Goal: Task Accomplishment & Management: Manage account settings

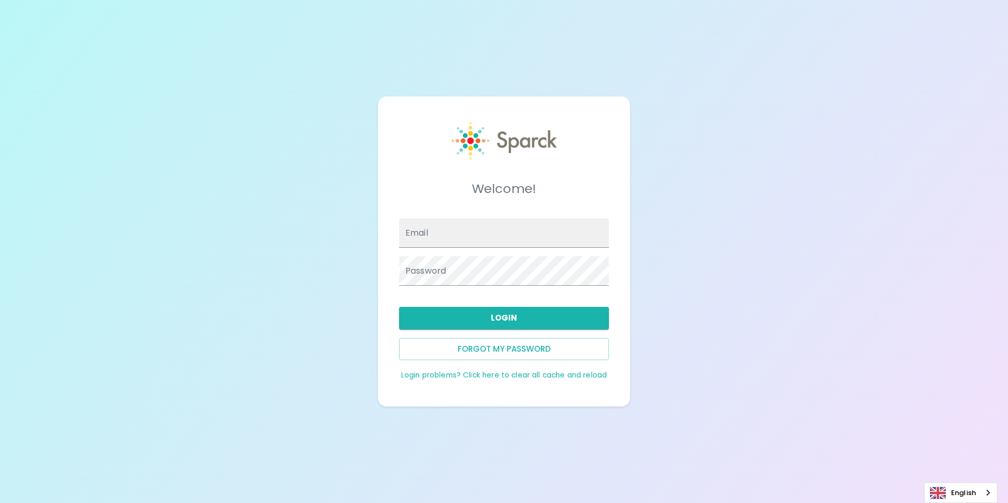
click at [455, 234] on input "Email" at bounding box center [504, 233] width 210 height 30
click at [438, 314] on button "Login" at bounding box center [504, 318] width 210 height 22
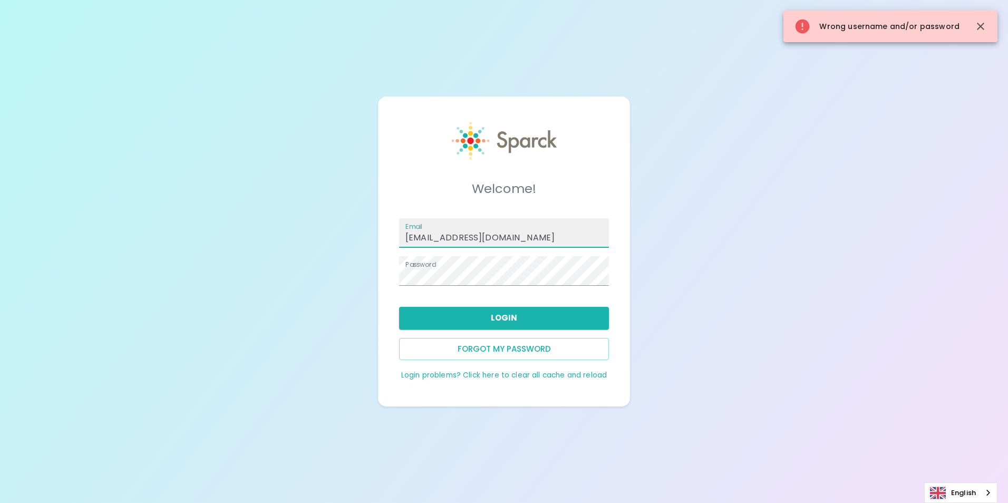
drag, startPoint x: 474, startPoint y: 238, endPoint x: 207, endPoint y: 237, distance: 267.2
click at [205, 251] on div "Welcome! Email [EMAIL_ADDRESS][DOMAIN_NAME] Password Login Forgot my password L…" at bounding box center [504, 251] width 1008 height 503
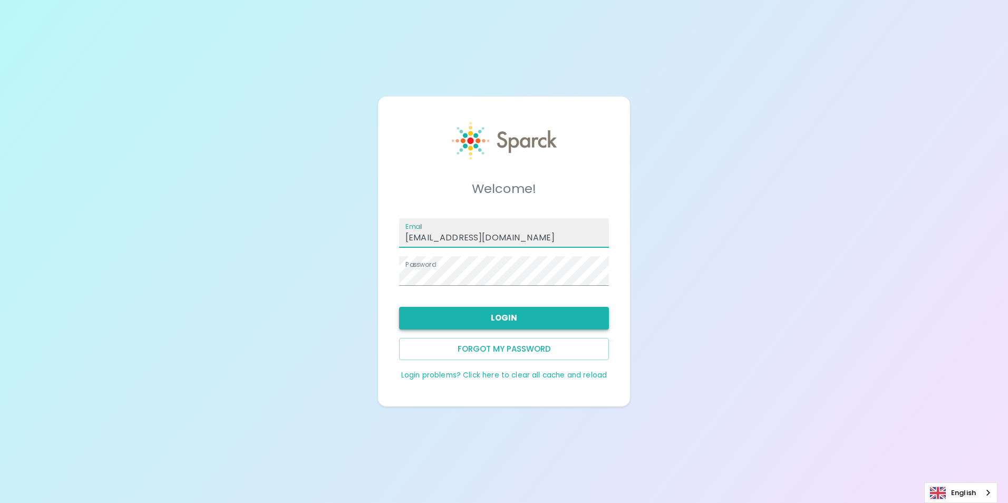
type input "[EMAIL_ADDRESS][DOMAIN_NAME]"
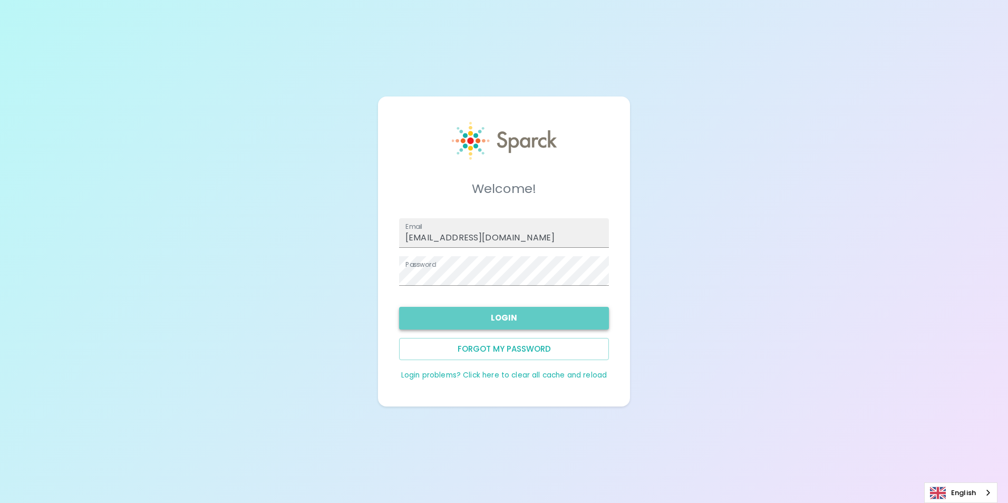
click at [491, 313] on button "Login" at bounding box center [504, 318] width 210 height 22
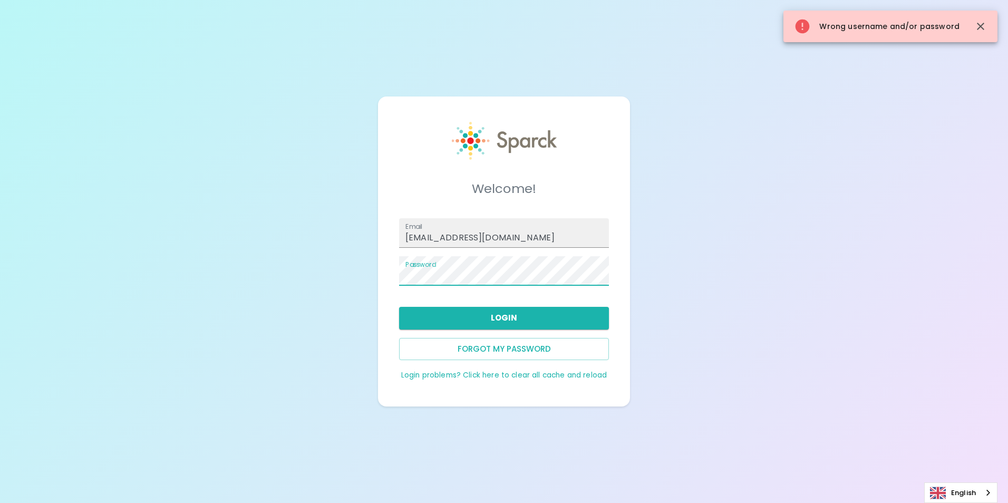
click at [245, 296] on div "Welcome! Email [EMAIL_ADDRESS][DOMAIN_NAME] Password Login Forgot my password L…" at bounding box center [504, 251] width 1008 height 503
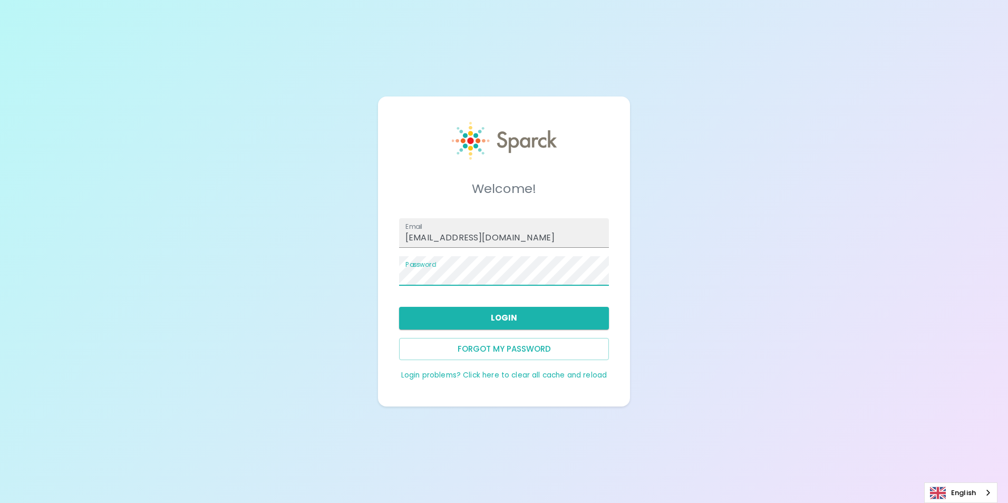
click at [606, 299] on div "Login" at bounding box center [500, 313] width 218 height 31
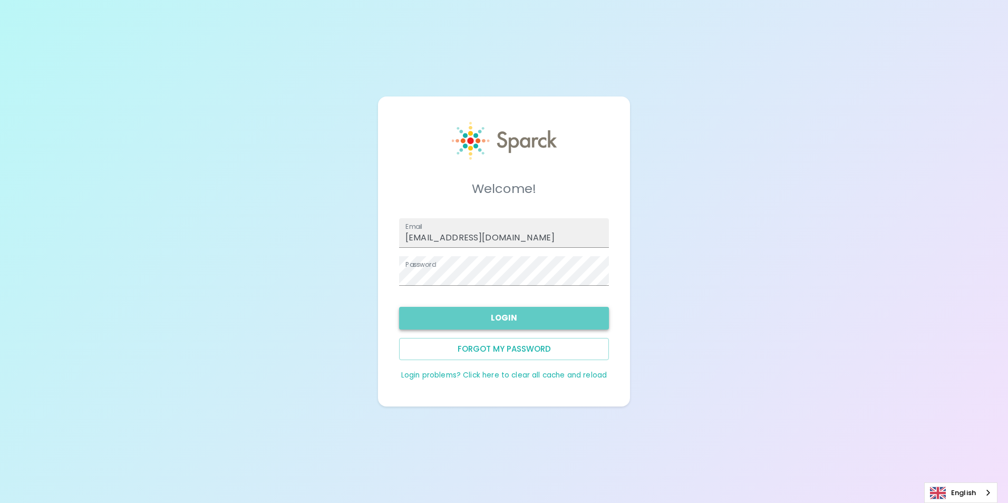
click at [590, 315] on button "Login" at bounding box center [504, 318] width 210 height 22
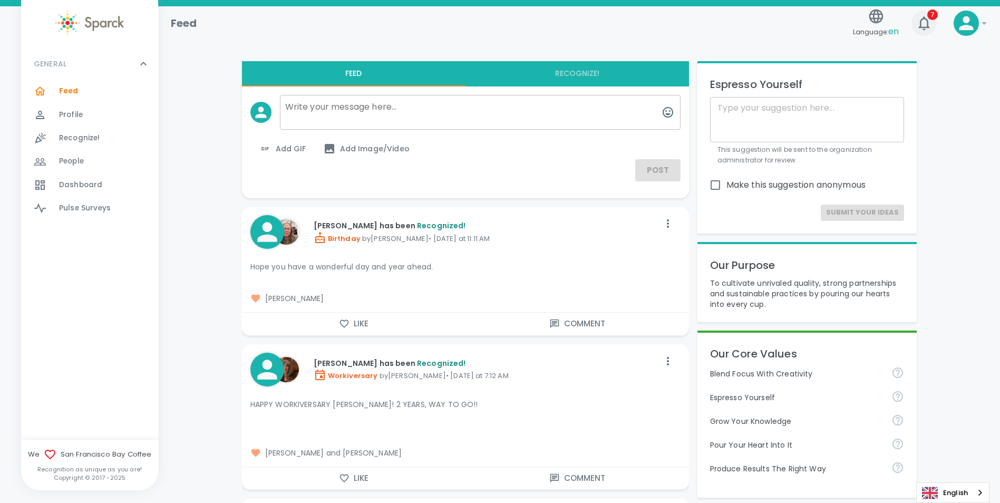
click at [931, 14] on span "7" at bounding box center [932, 14] width 11 height 11
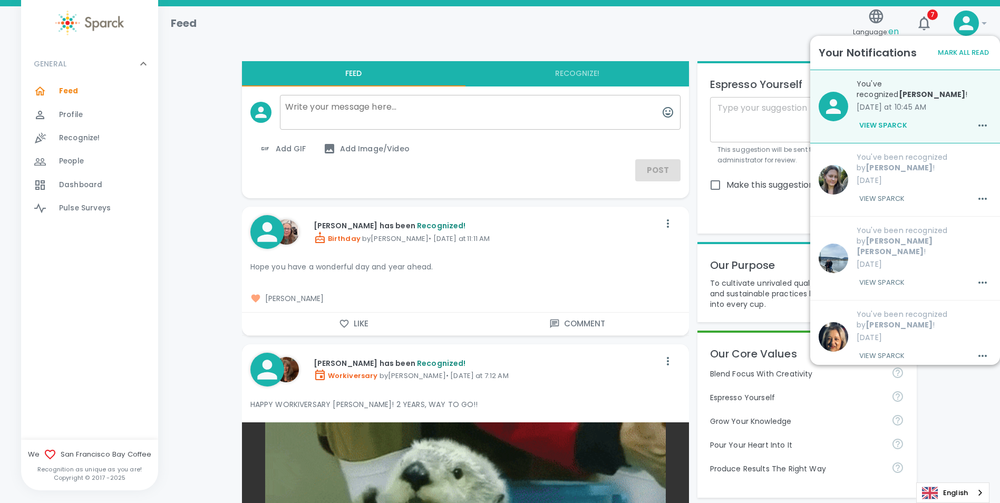
click at [894, 129] on button "View Sparck" at bounding box center [883, 125] width 53 height 18
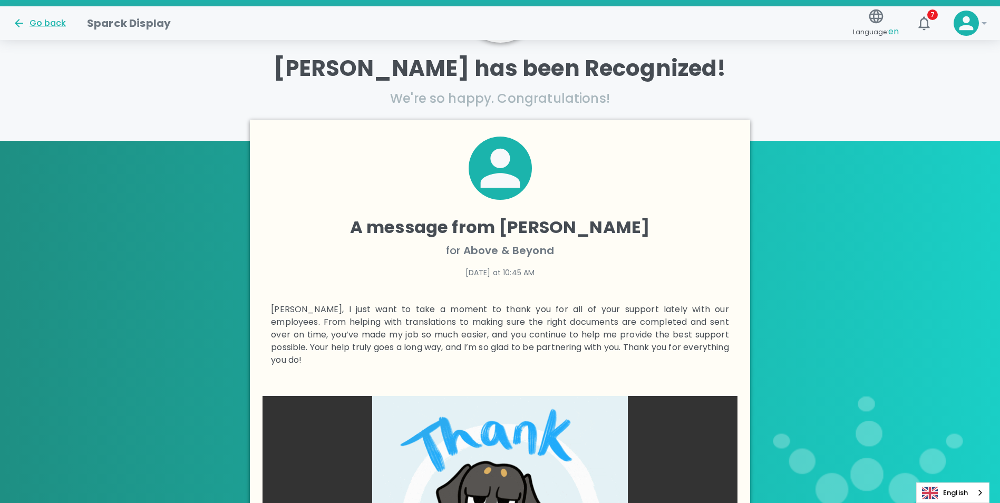
scroll to position [64, 0]
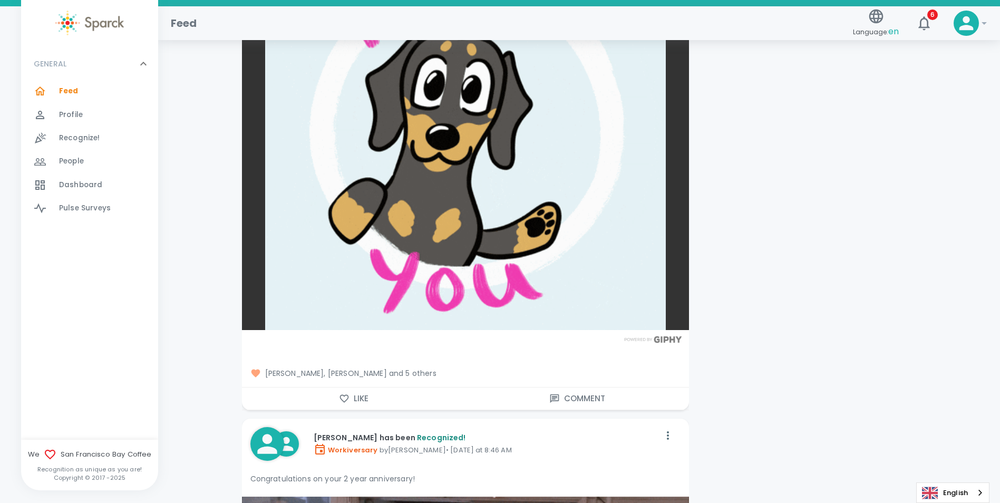
scroll to position [2794, 0]
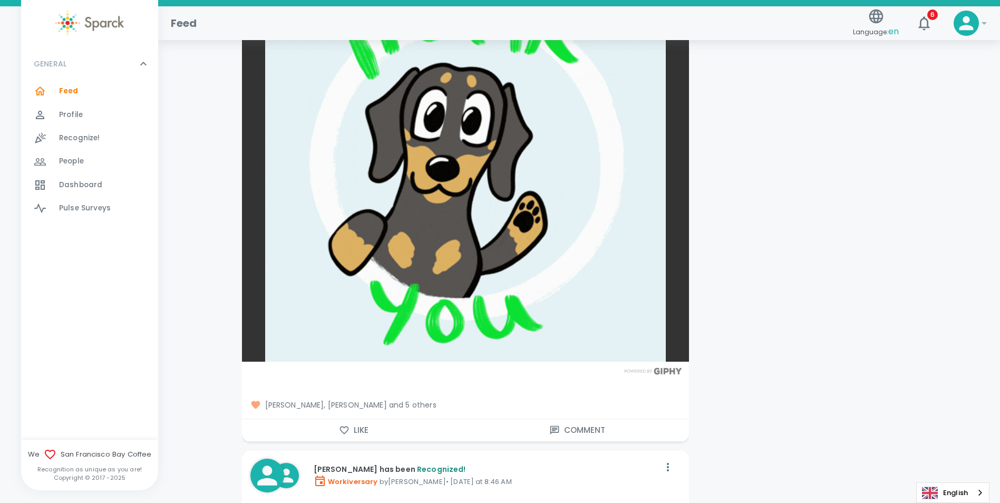
click at [396, 406] on span "[PERSON_NAME], [PERSON_NAME] and 5 others" at bounding box center [465, 405] width 430 height 11
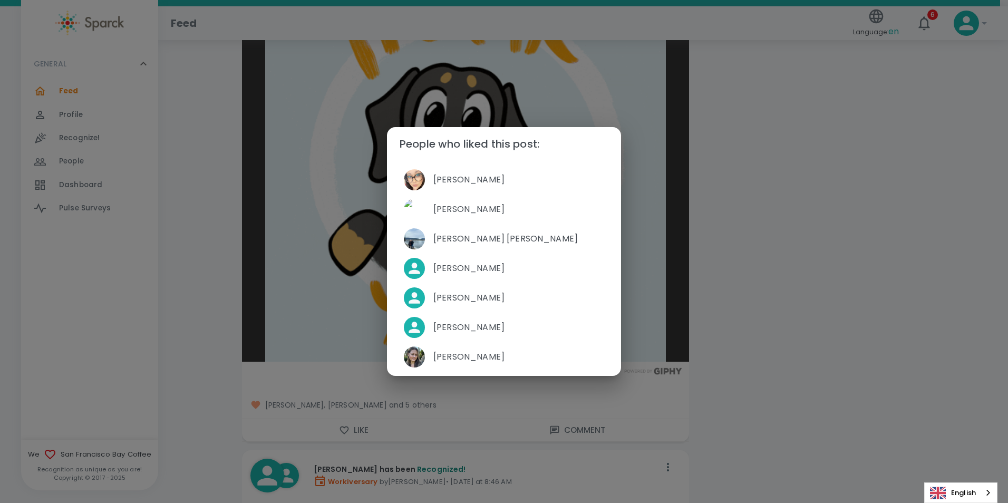
click at [863, 254] on div "People who liked this post: [PERSON_NAME] [PERSON_NAME] [PERSON_NAME] [PERSON_N…" at bounding box center [504, 251] width 1008 height 503
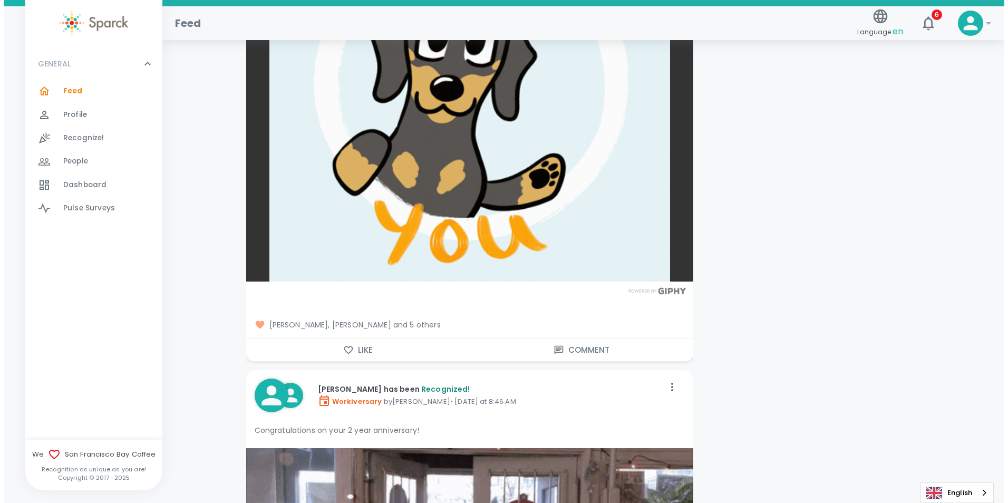
scroll to position [2899, 0]
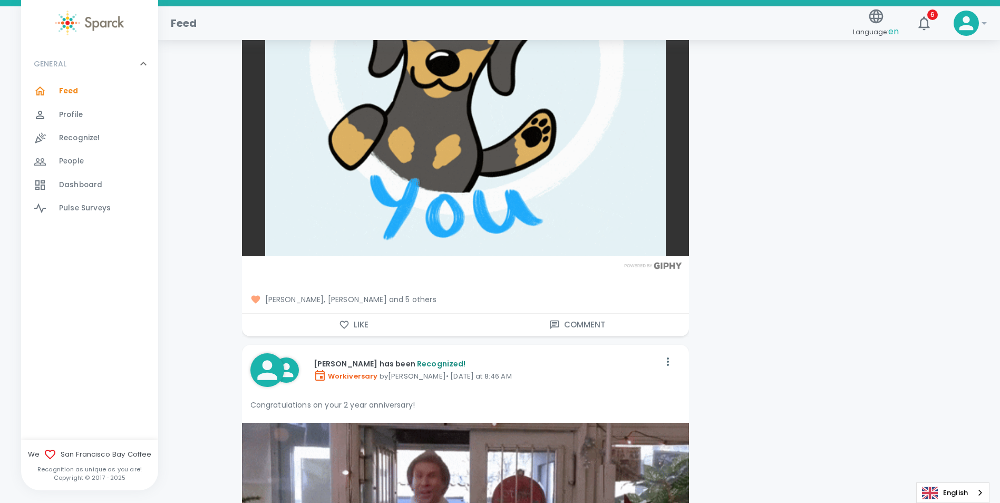
click at [390, 295] on span "[PERSON_NAME], [PERSON_NAME] and 5 others" at bounding box center [465, 299] width 430 height 11
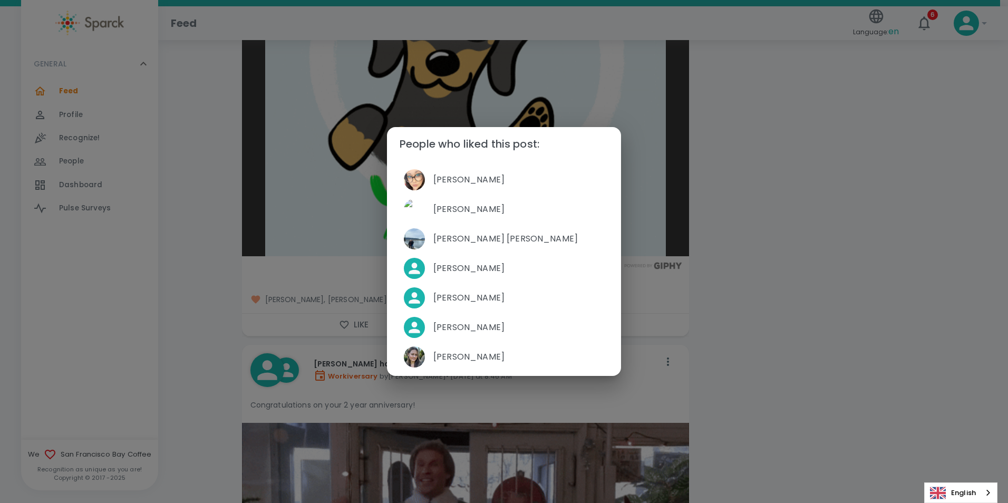
click at [795, 244] on div "People who liked this post: [PERSON_NAME] [PERSON_NAME] [PERSON_NAME] [PERSON_N…" at bounding box center [504, 251] width 1008 height 503
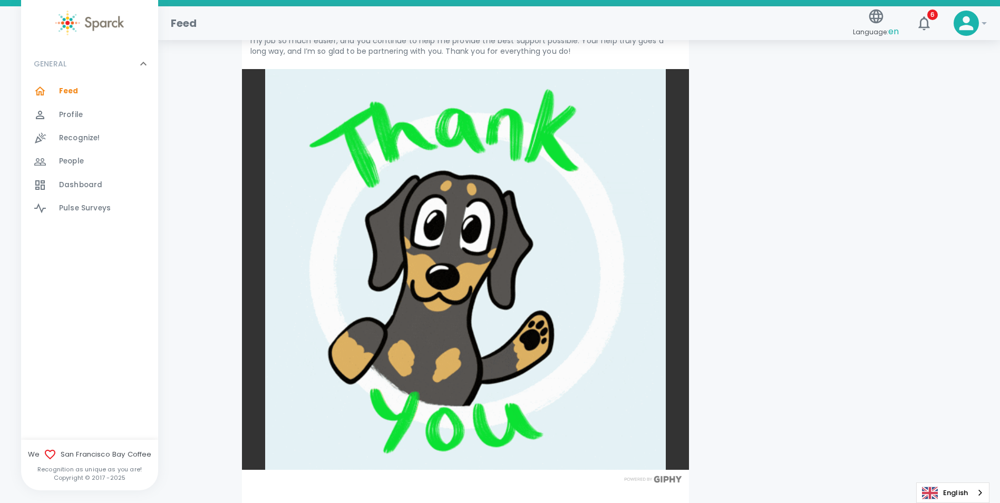
scroll to position [2688, 0]
